Goal: Task Accomplishment & Management: Manage account settings

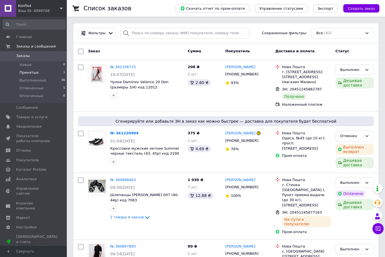
click at [30, 71] on span "Принятые" at bounding box center [28, 72] width 19 height 5
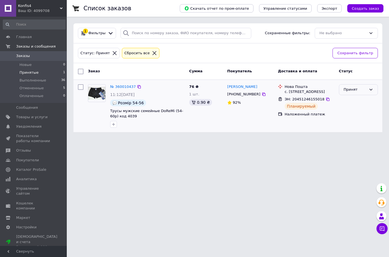
click at [358, 91] on div "Принят" at bounding box center [355, 90] width 23 height 6
click at [356, 99] on li "Выполнен" at bounding box center [359, 101] width 38 height 10
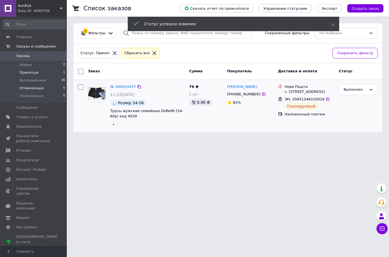
click at [35, 87] on span "Отмененные" at bounding box center [31, 88] width 24 height 5
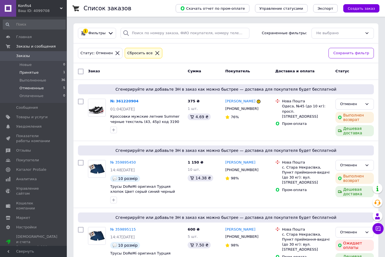
click at [33, 71] on span "Принятые" at bounding box center [28, 72] width 19 height 5
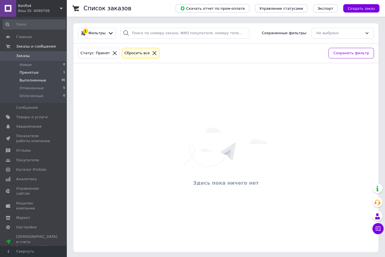
click at [37, 80] on span "Выполненные" at bounding box center [32, 80] width 27 height 5
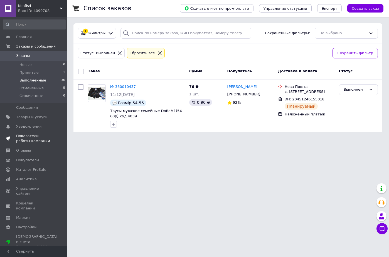
click at [38, 136] on span "Показатели работы компании" at bounding box center [33, 139] width 35 height 10
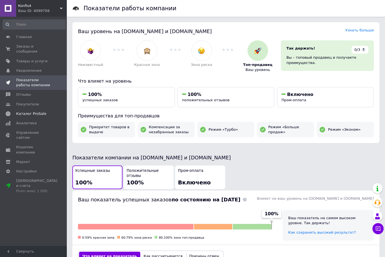
click at [33, 111] on span "Каталог ProSale" at bounding box center [31, 113] width 30 height 5
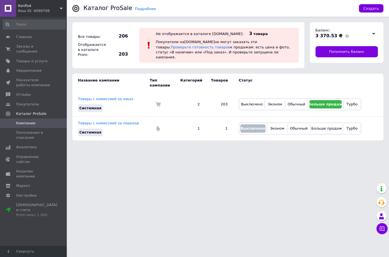
click at [377, 33] on div at bounding box center [374, 34] width 8 height 8
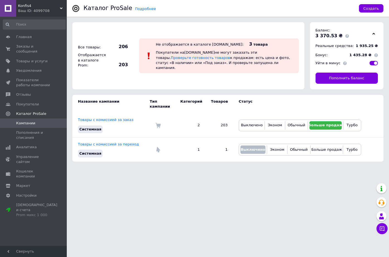
click at [34, 10] on div "Ваш ID: 4099708" at bounding box center [42, 10] width 49 height 5
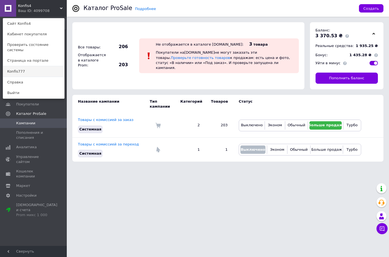
click at [23, 67] on link "Konfis777" at bounding box center [33, 71] width 61 height 11
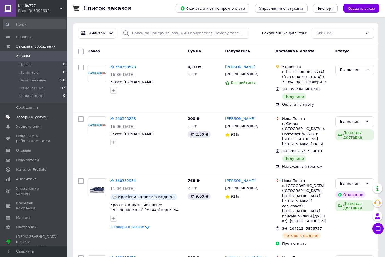
click at [41, 117] on span "Товары и услуги" at bounding box center [31, 117] width 31 height 5
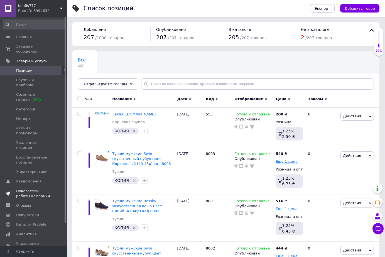
click at [35, 189] on span "Показатели работы компании" at bounding box center [33, 194] width 35 height 10
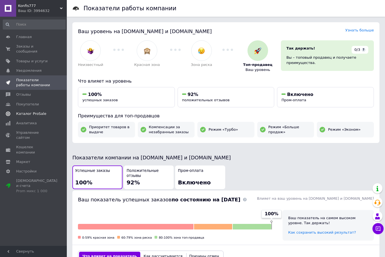
click at [38, 111] on span "Каталог ProSale" at bounding box center [31, 113] width 30 height 5
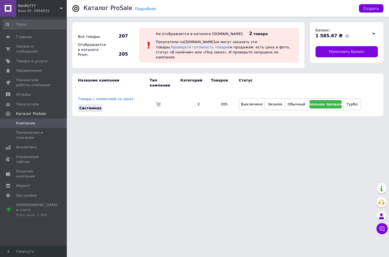
click at [375, 33] on icon at bounding box center [374, 33] width 3 height 3
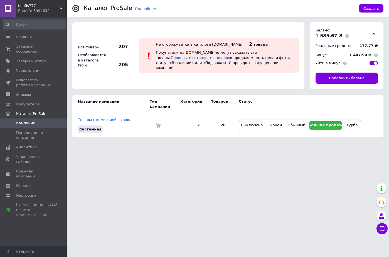
click at [375, 33] on icon at bounding box center [374, 33] width 3 height 3
